Goal: Task Accomplishment & Management: Manage account settings

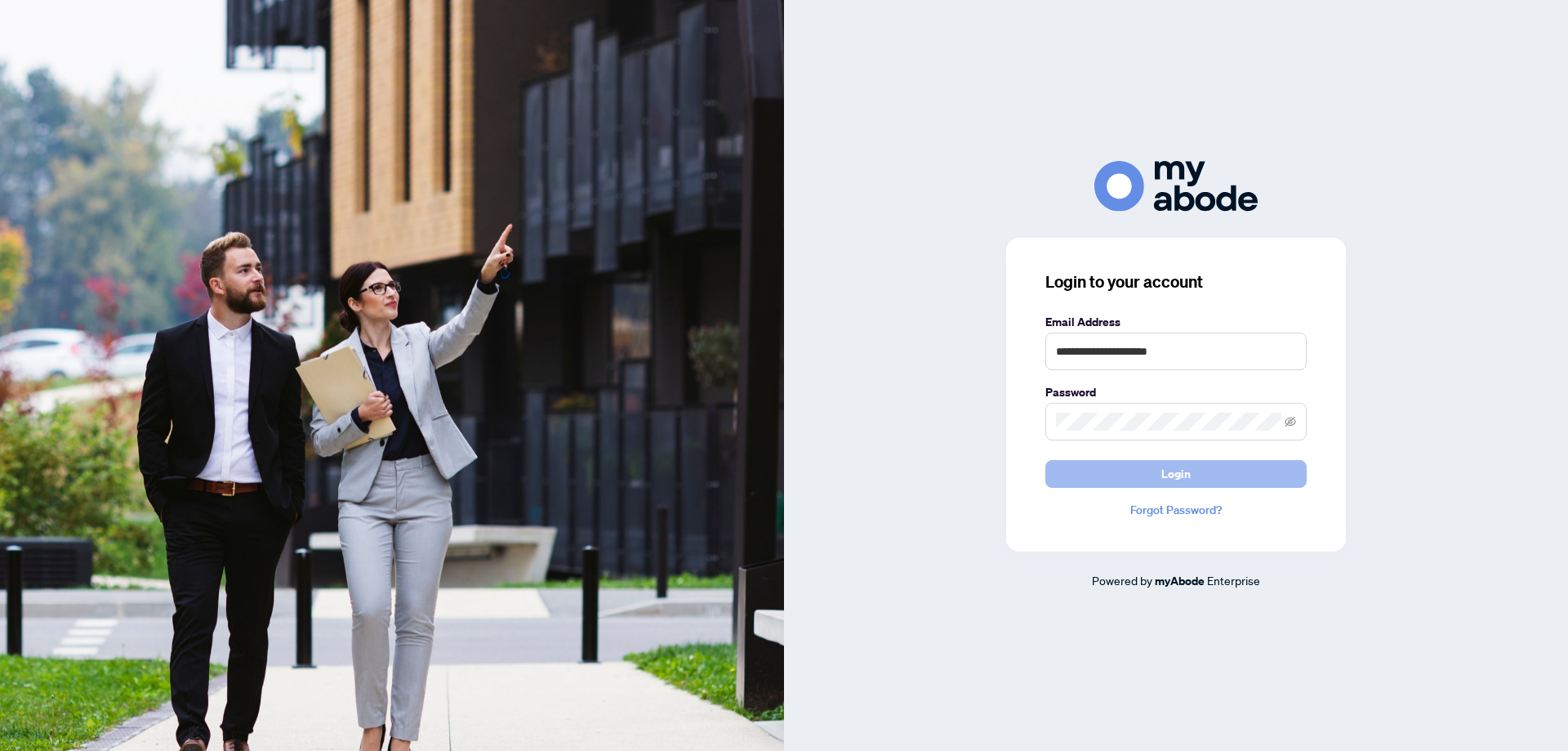
click at [1206, 472] on button "Login" at bounding box center [1176, 474] width 261 height 28
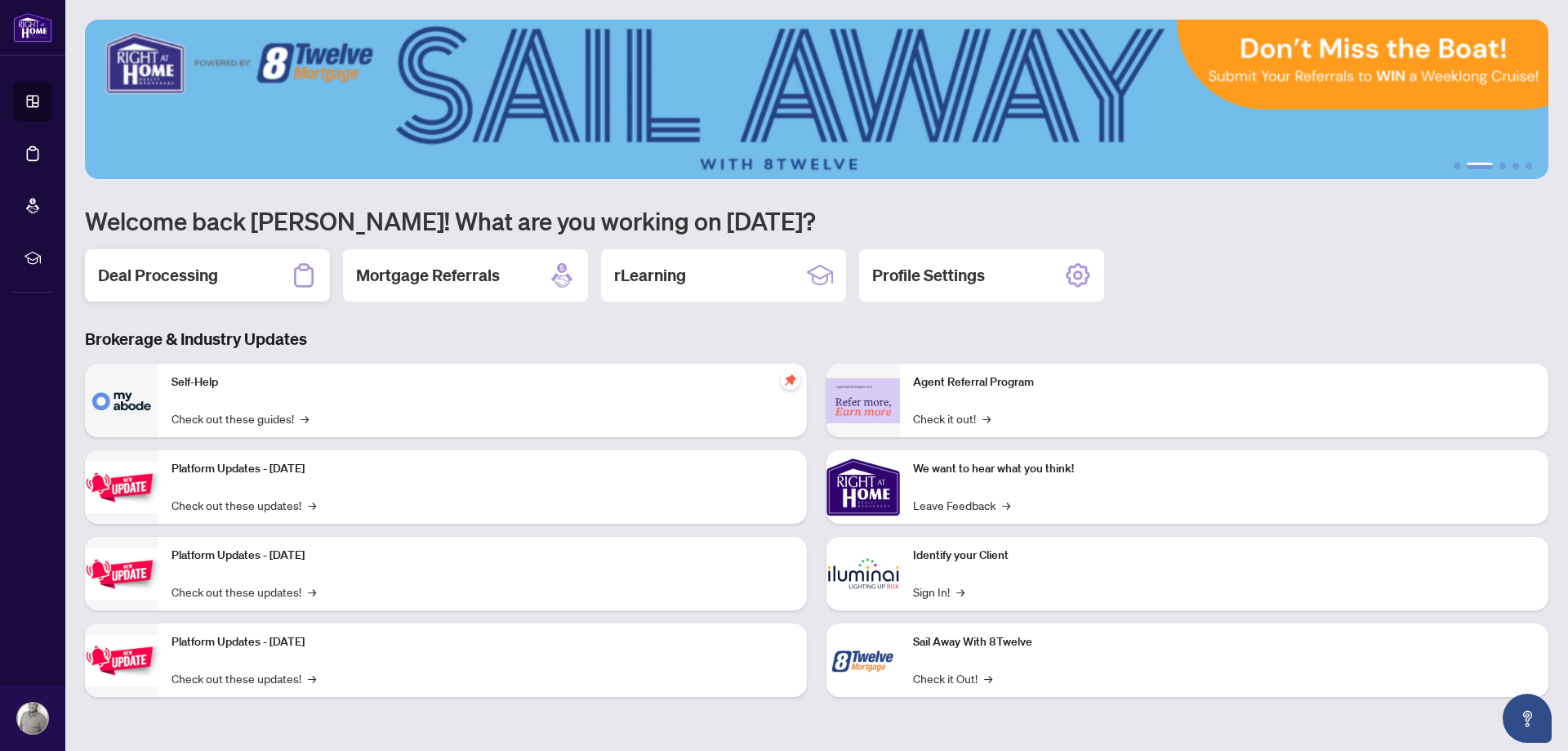
click at [205, 275] on h2 "Deal Processing" at bounding box center [158, 275] width 120 height 23
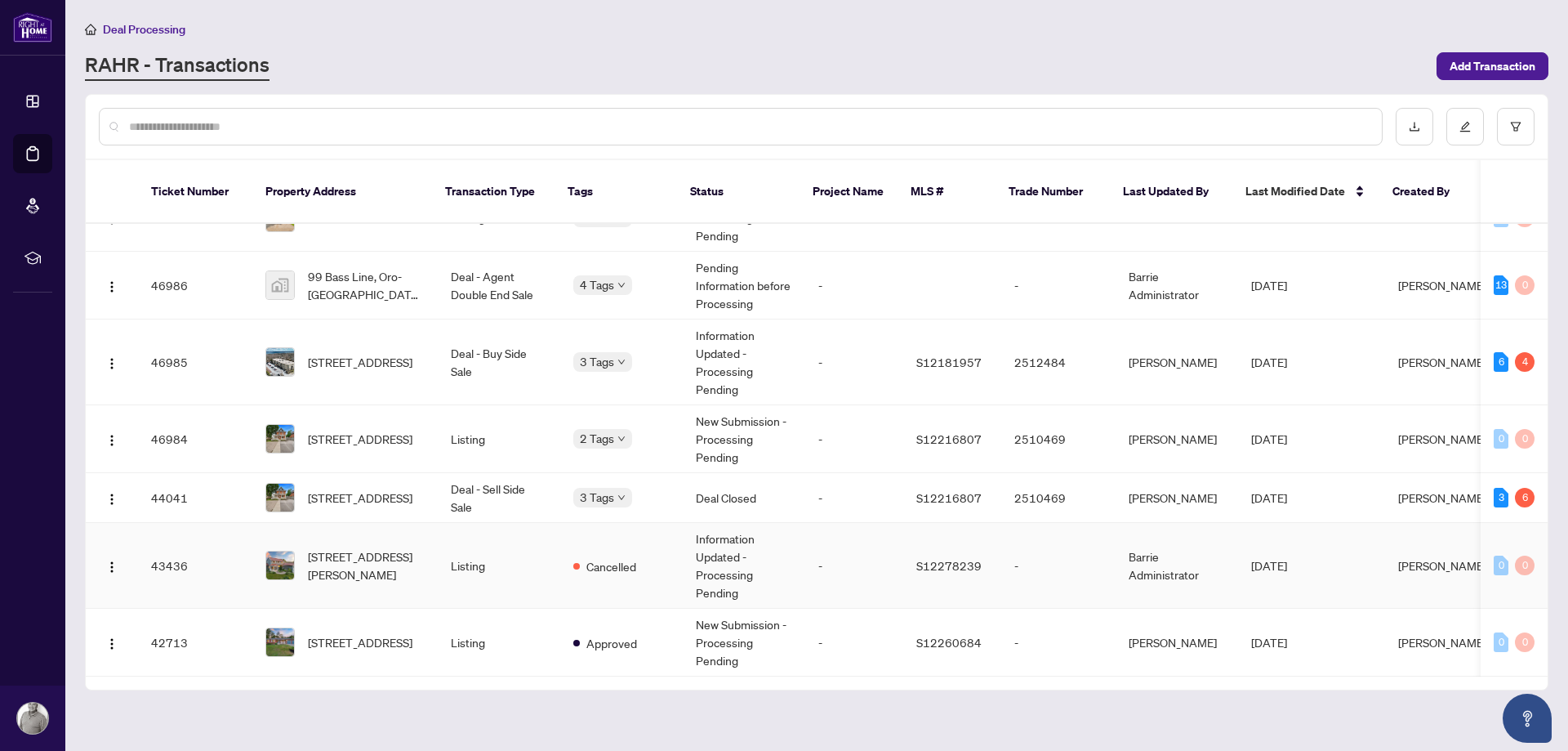
scroll to position [157, 0]
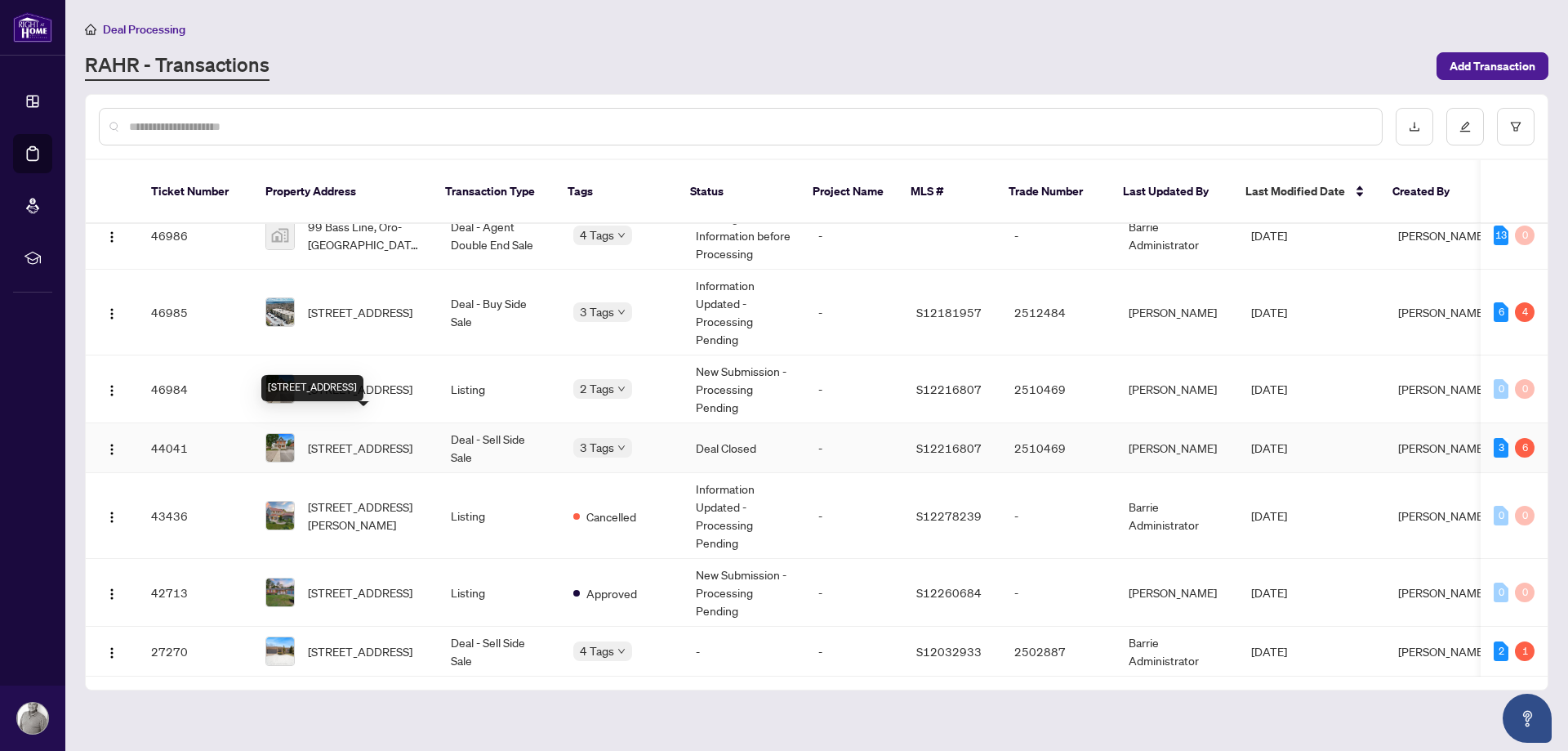
click at [359, 438] on span "[STREET_ADDRESS]" at bounding box center [360, 447] width 104 height 18
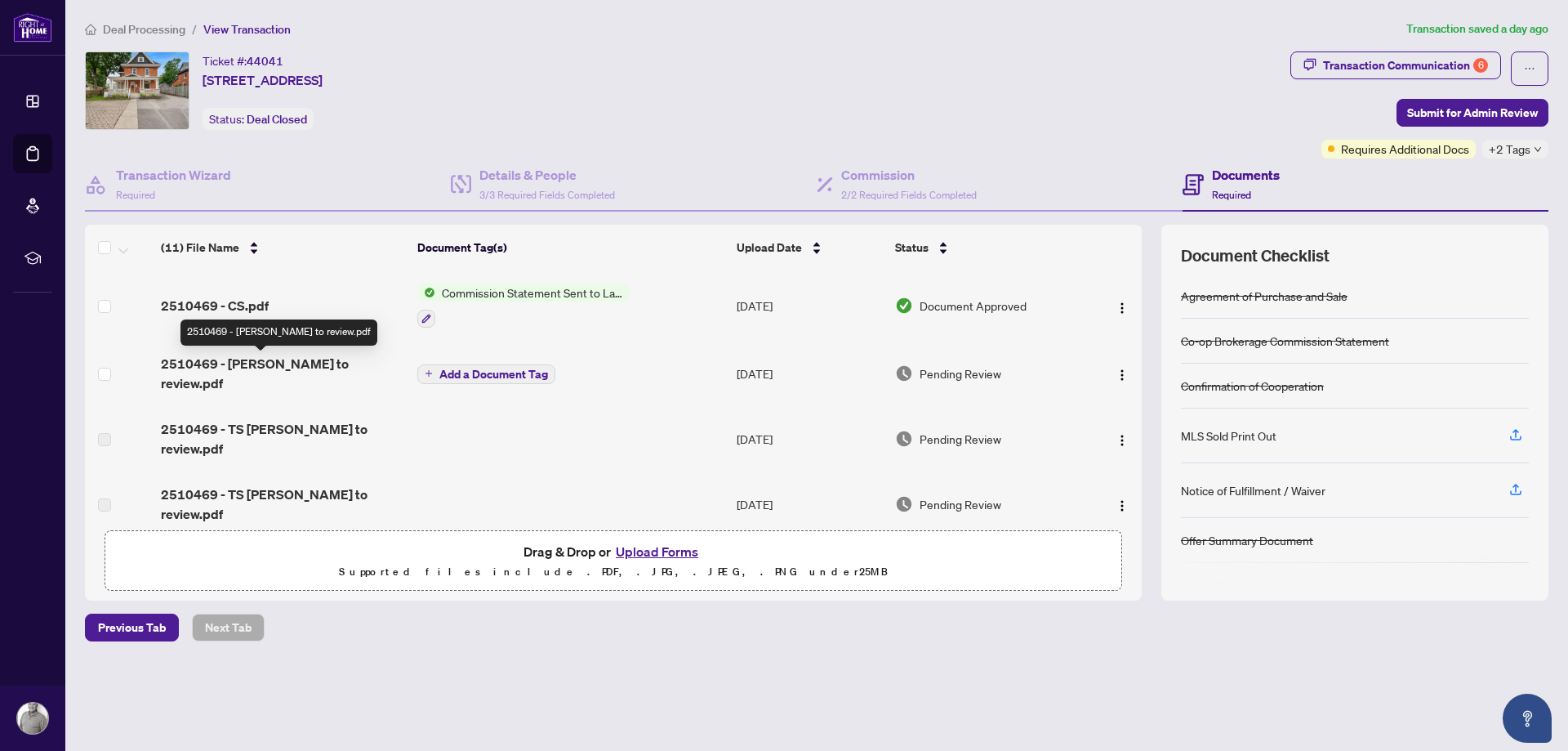
click at [324, 365] on span "2510469 - [PERSON_NAME] to review.pdf" at bounding box center [282, 374] width 243 height 39
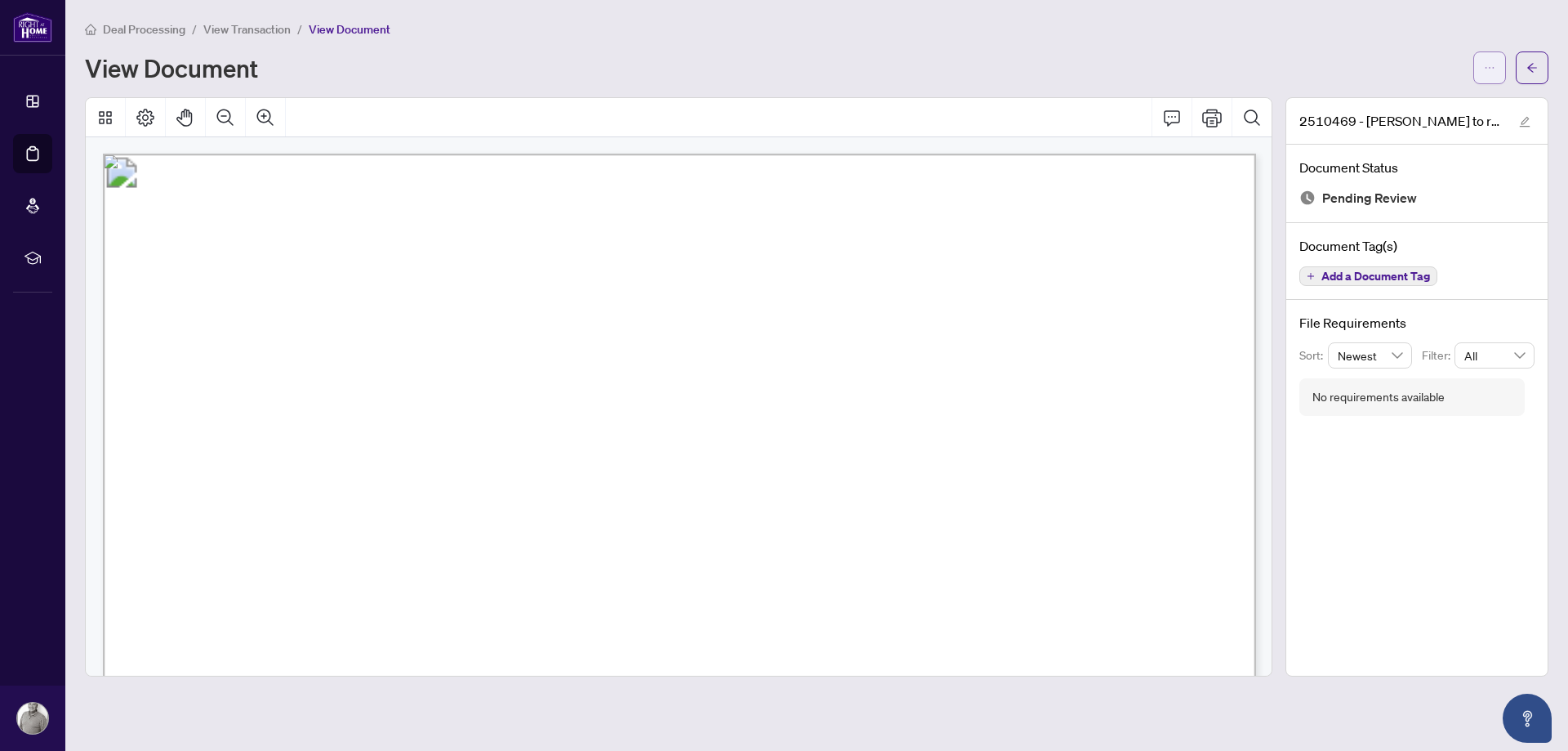
click at [1487, 71] on icon "ellipsis" at bounding box center [1490, 68] width 12 height 12
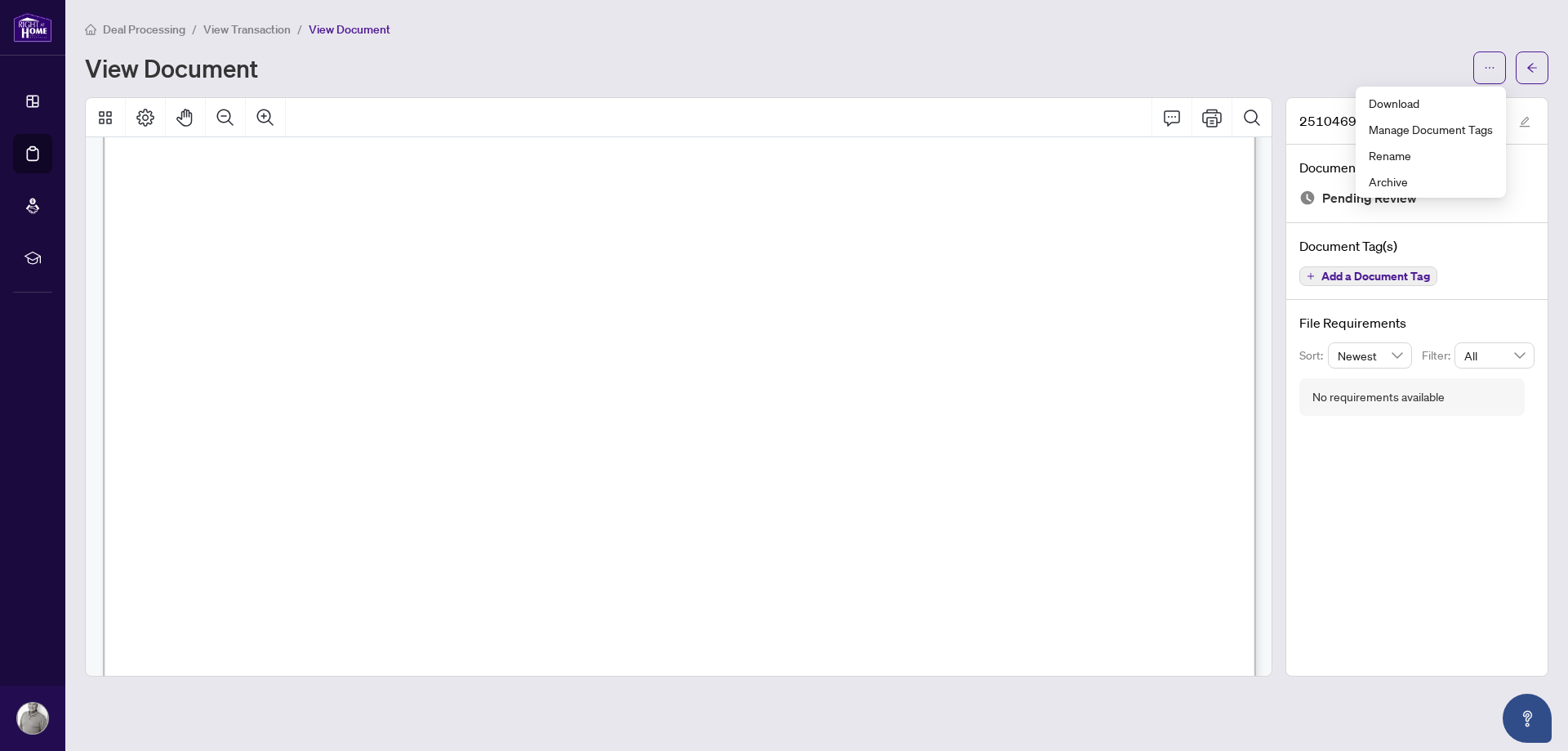
scroll to position [206, 0]
click at [1395, 108] on span "Download" at bounding box center [1430, 103] width 124 height 18
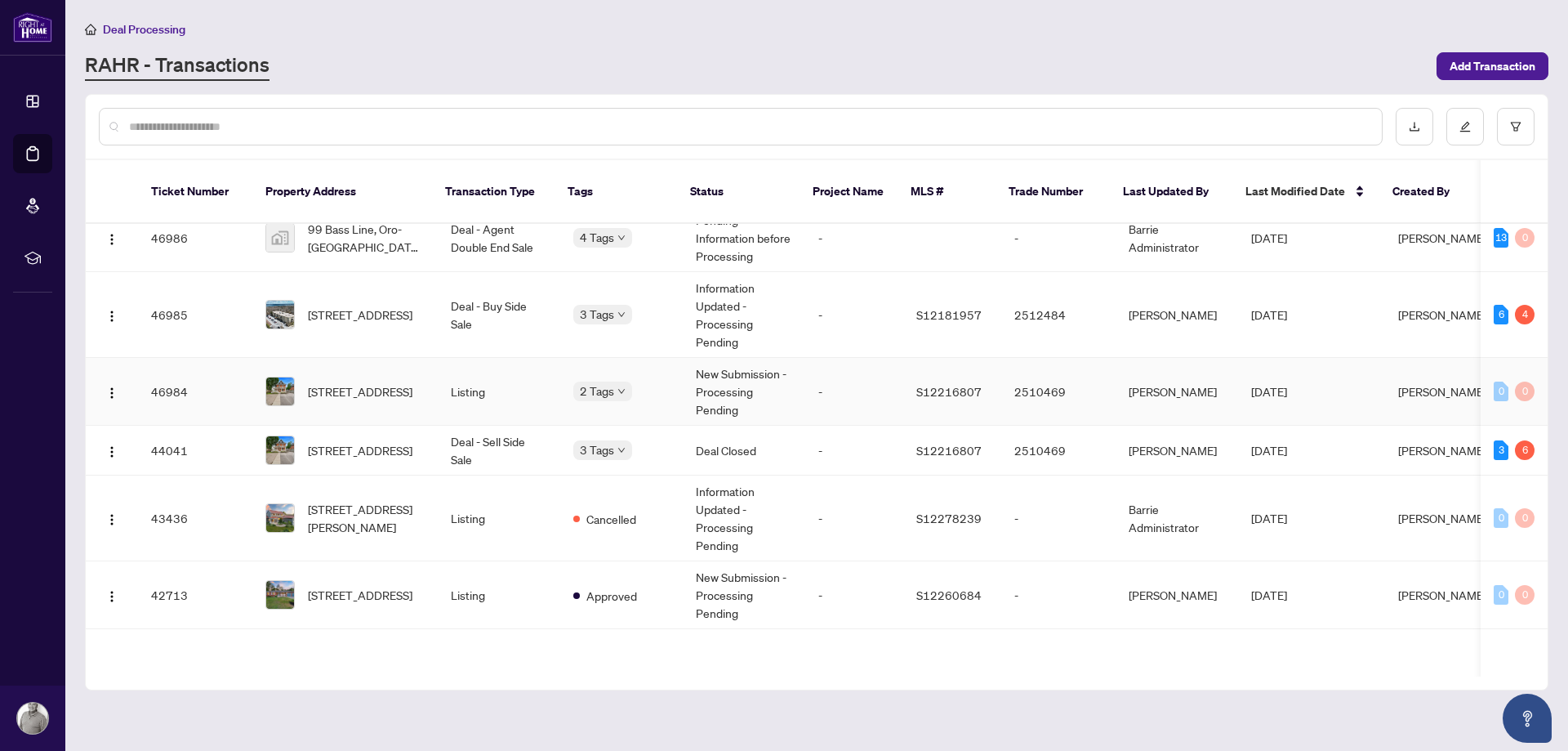
scroll to position [157, 0]
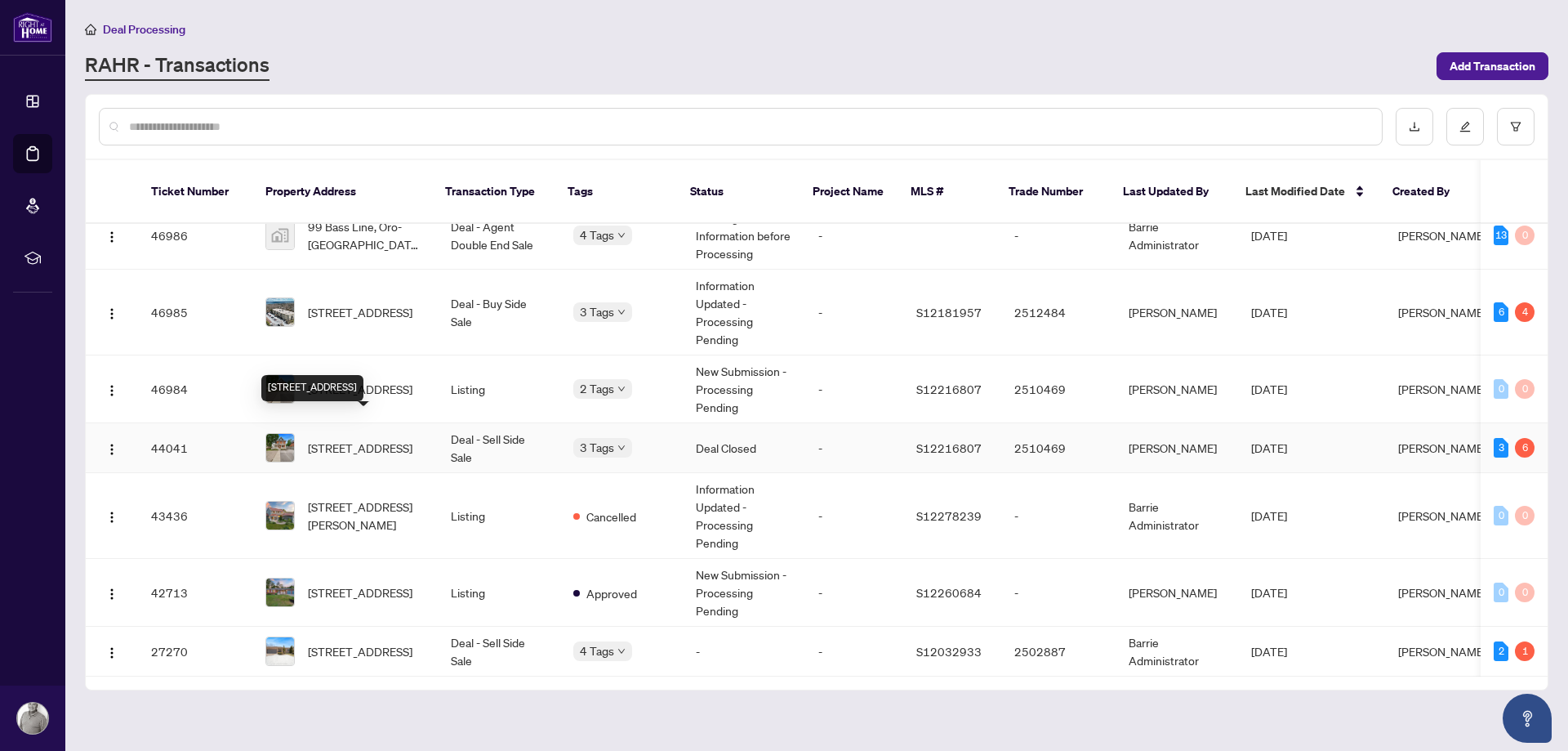
click at [361, 438] on span "[STREET_ADDRESS]" at bounding box center [360, 447] width 104 height 18
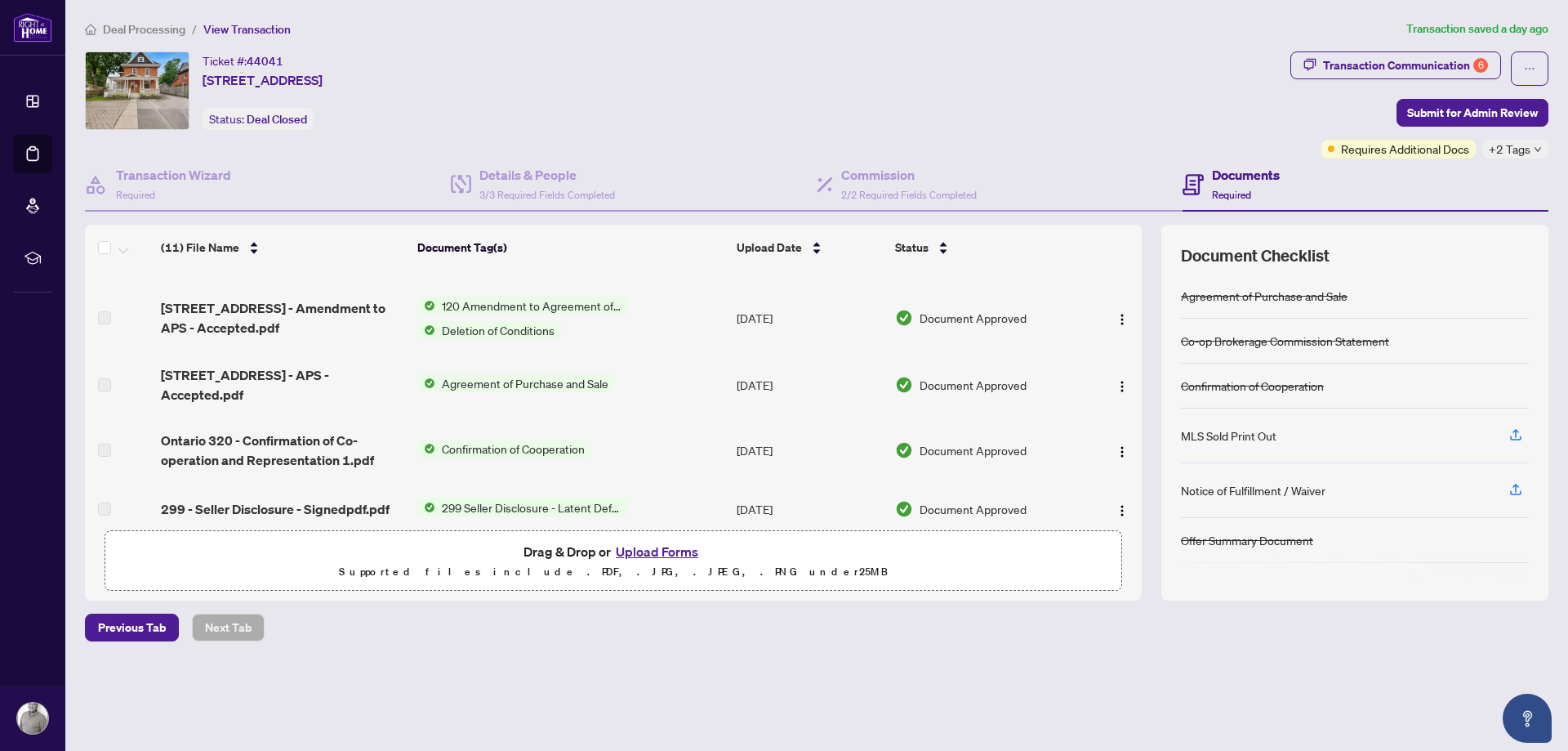
scroll to position [373, 0]
click at [462, 373] on span "Agreement of Purchase and Sale" at bounding box center [525, 381] width 180 height 18
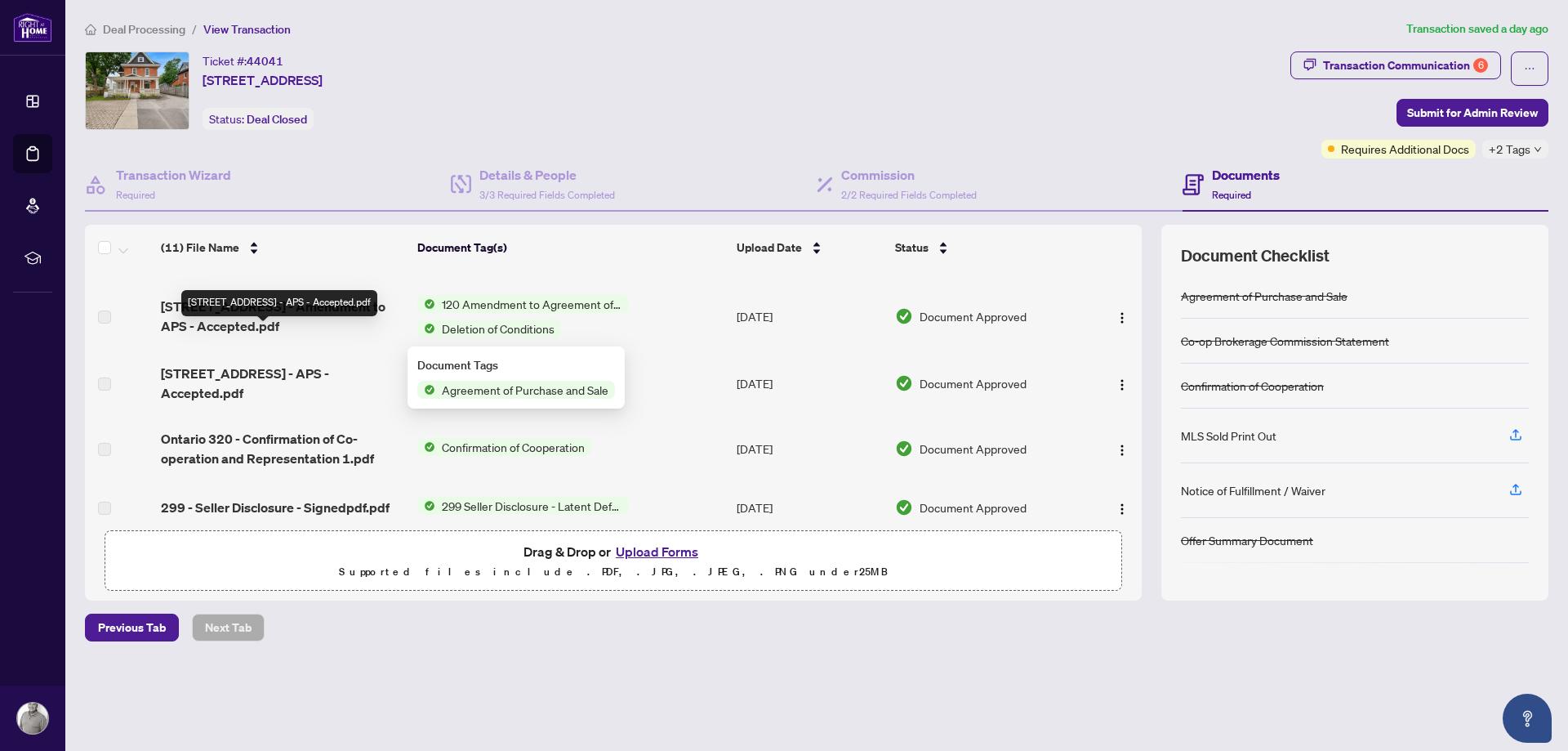
click at [342, 364] on span "[STREET_ADDRESS] - APS - Accepted.pdf" at bounding box center [282, 383] width 243 height 39
click at [274, 364] on span "[STREET_ADDRESS] - APS - Accepted.pdf" at bounding box center [282, 383] width 243 height 39
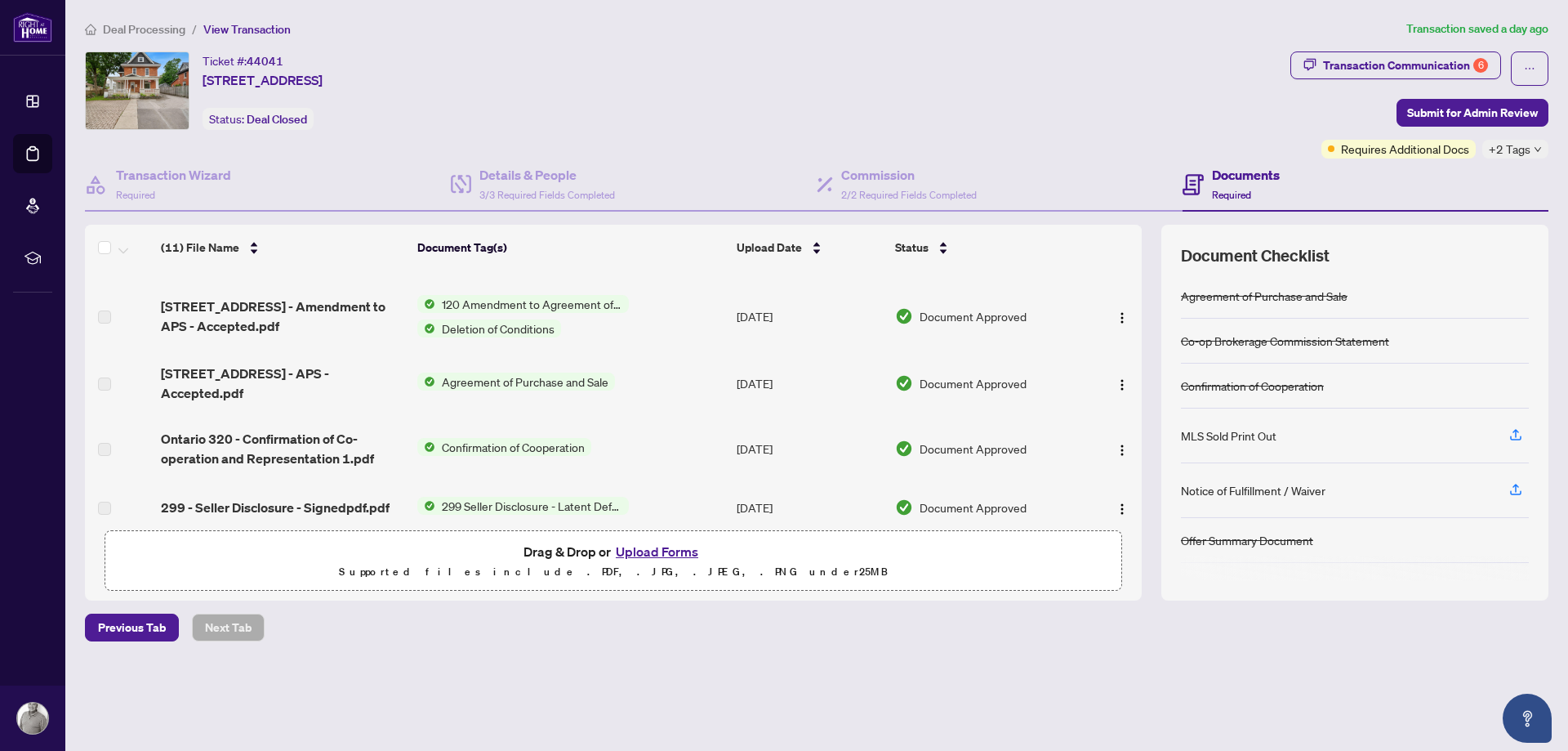
click at [1281, 300] on div "Agreement of Purchase and Sale" at bounding box center [1264, 296] width 167 height 18
click at [1121, 378] on img "button" at bounding box center [1122, 384] width 13 height 13
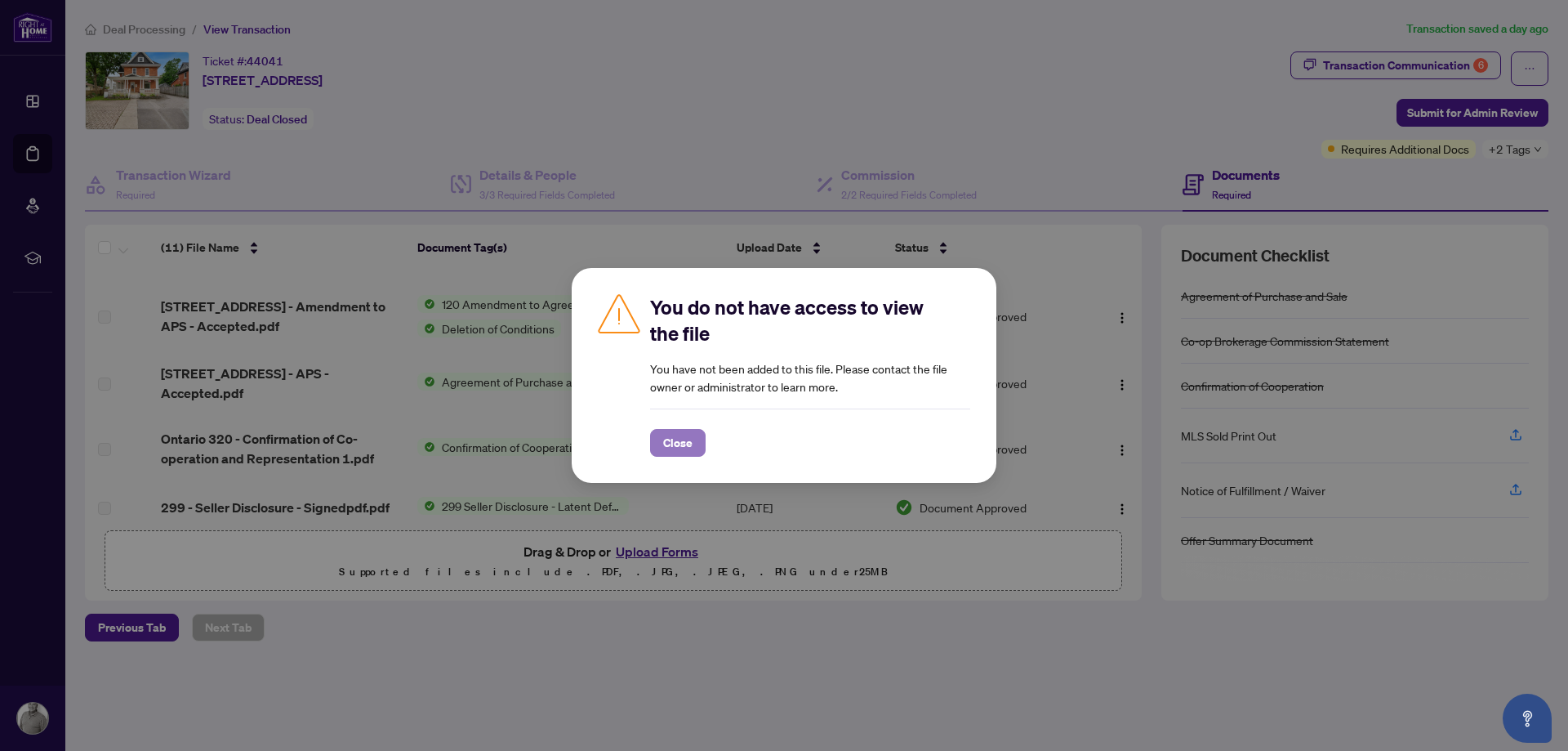
click at [680, 443] on span "Close" at bounding box center [678, 442] width 29 height 27
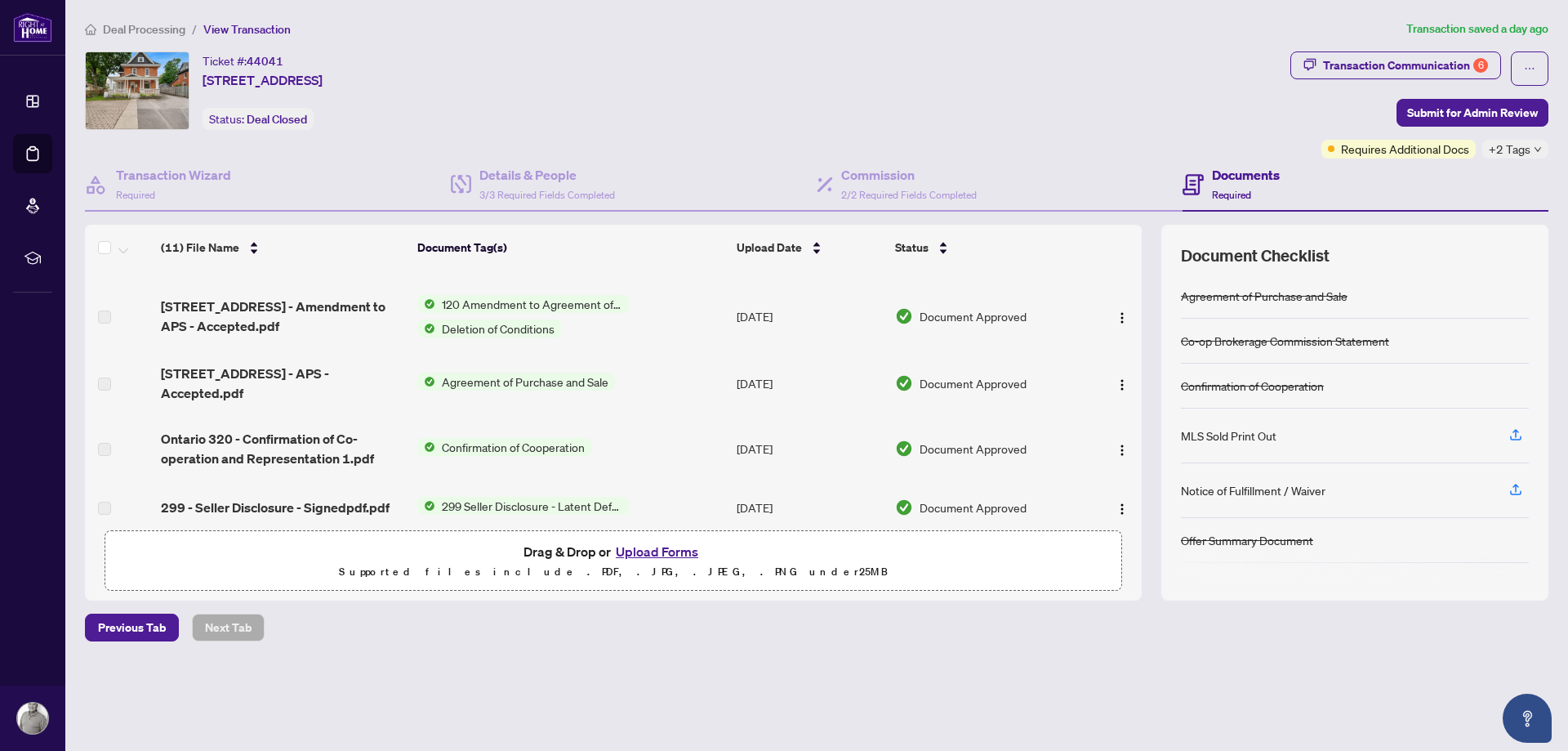
scroll to position [0, 0]
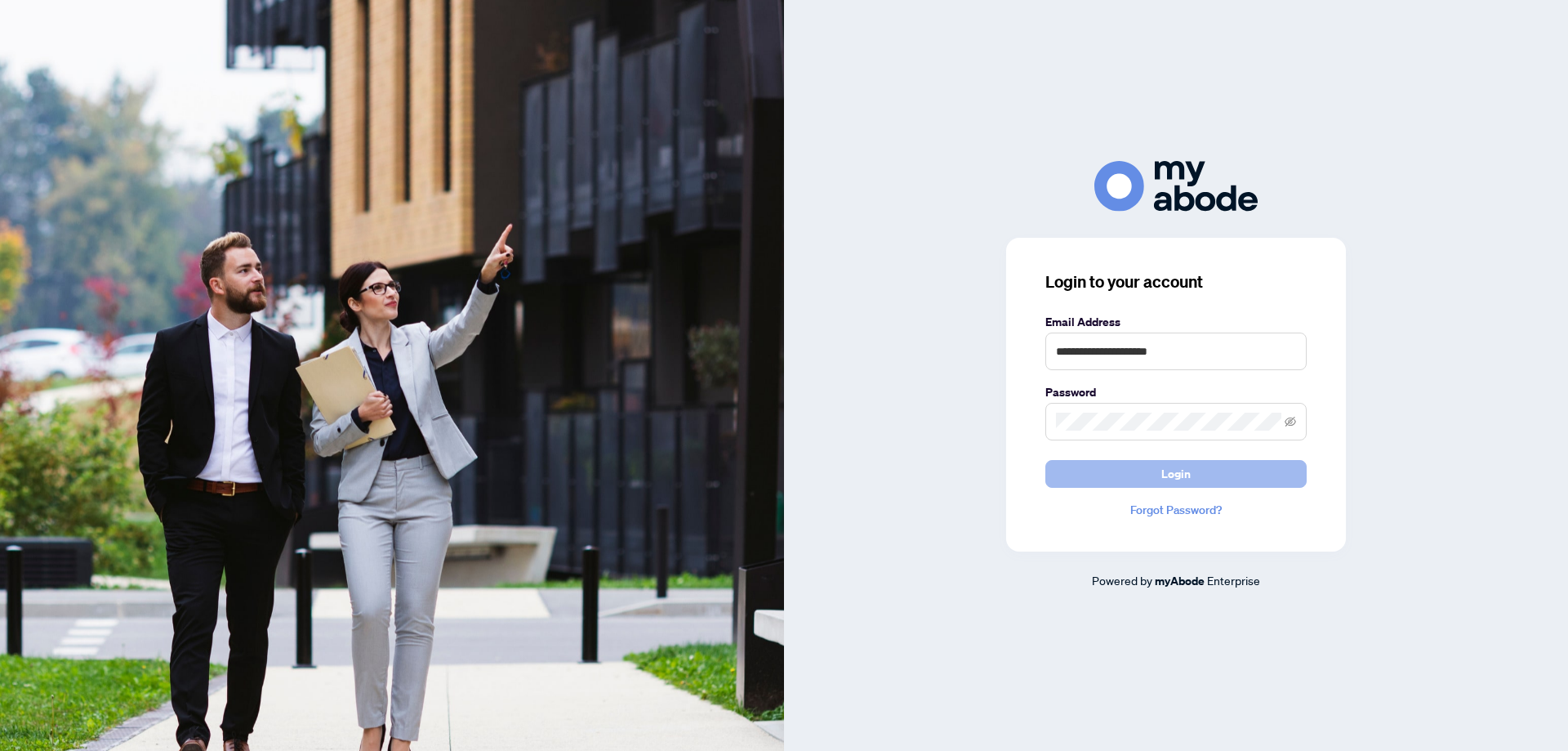
click at [1177, 473] on span "Login" at bounding box center [1176, 474] width 29 height 27
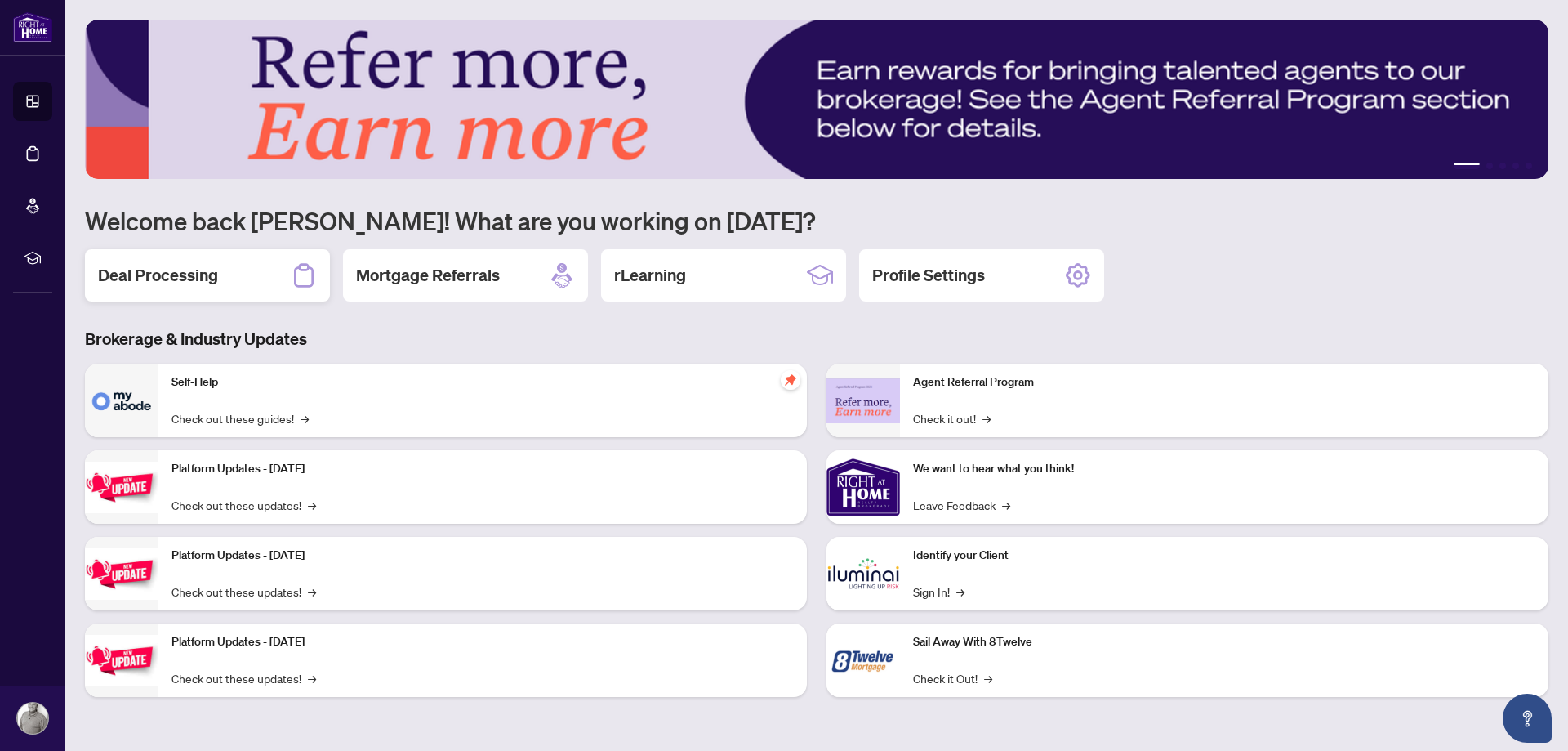
click at [168, 264] on h2 "Deal Processing" at bounding box center [158, 275] width 120 height 23
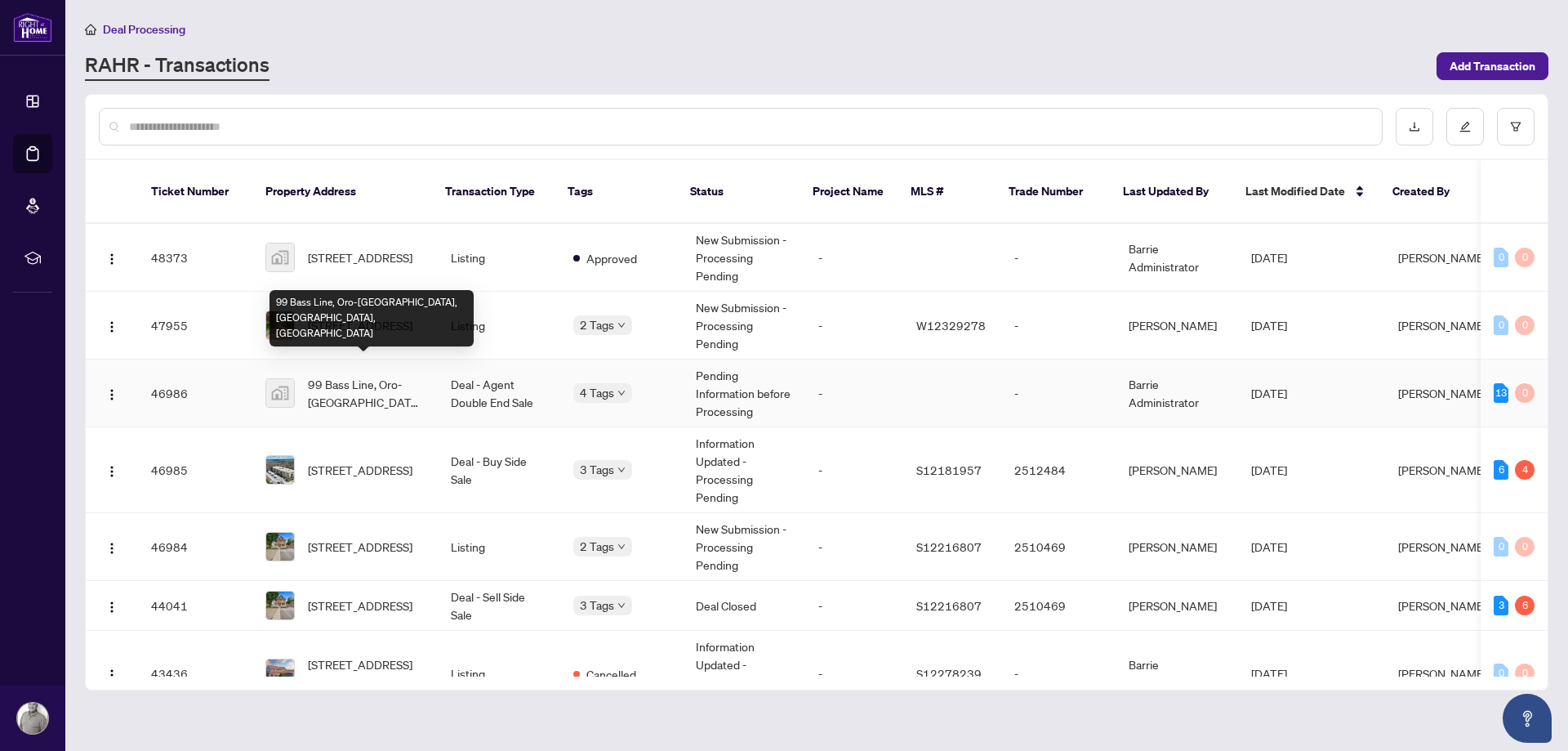
click at [372, 376] on span "99 Bass Line, Oro-[GEOGRAPHIC_DATA], [GEOGRAPHIC_DATA], [GEOGRAPHIC_DATA]" at bounding box center [365, 393] width 117 height 36
